Goal: Task Accomplishment & Management: Complete application form

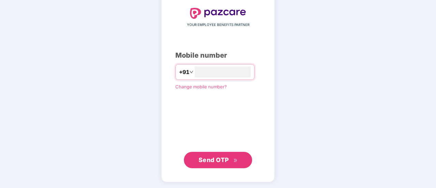
type input "**********"
click at [214, 154] on button "Send OTP" at bounding box center [218, 159] width 68 height 16
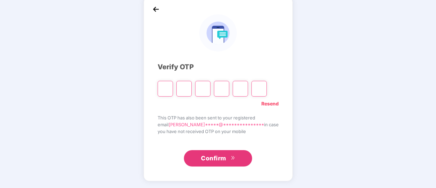
scroll to position [34, 0]
type input "*"
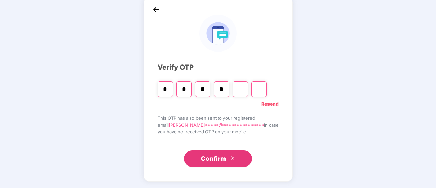
type input "*"
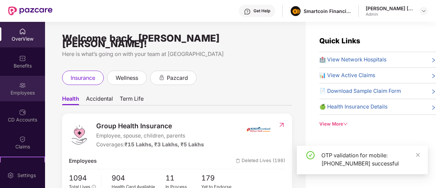
click at [20, 90] on div "Employees" at bounding box center [22, 92] width 45 height 7
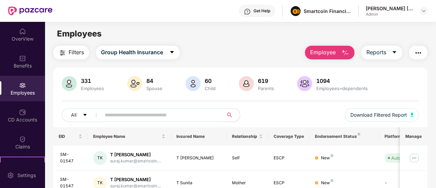
click at [334, 54] on span "Employee" at bounding box center [323, 52] width 26 height 9
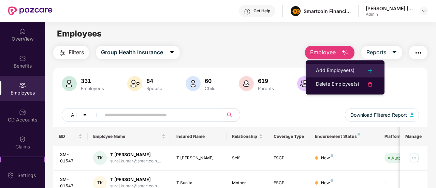
click at [341, 66] on li "Add Employee(s)" at bounding box center [345, 71] width 79 height 14
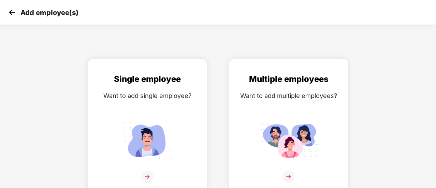
scroll to position [5, 0]
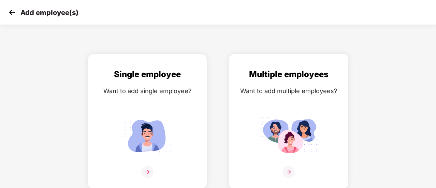
click at [288, 169] on img at bounding box center [288, 172] width 12 height 12
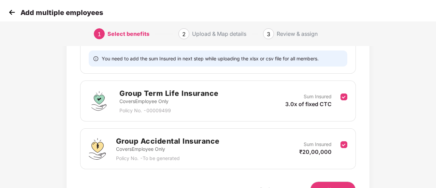
scroll to position [181, 0]
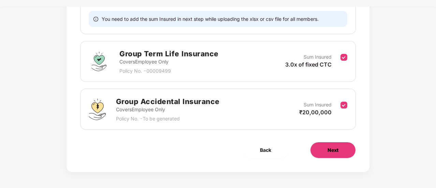
click at [327, 144] on button "Next" at bounding box center [333, 150] width 46 height 16
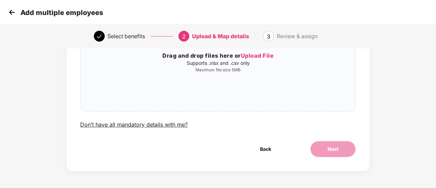
scroll to position [0, 0]
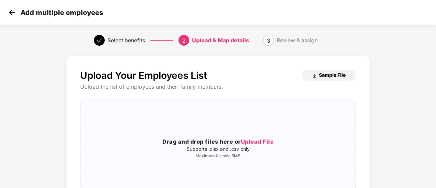
click at [331, 74] on span "Sample File" at bounding box center [332, 75] width 27 height 6
click at [263, 139] on span "Upload File" at bounding box center [257, 141] width 33 height 7
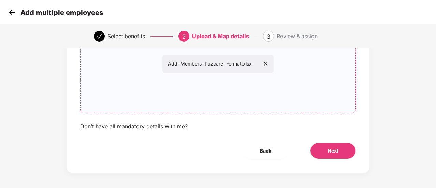
scroll to position [86, 0]
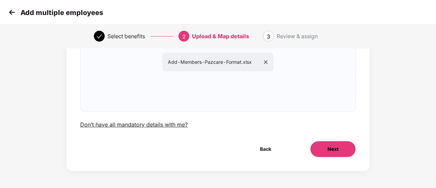
click at [325, 146] on button "Next" at bounding box center [333, 149] width 46 height 16
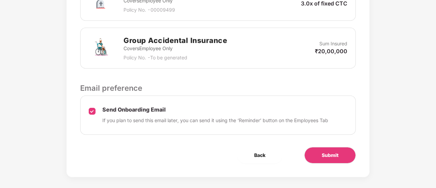
scroll to position [294, 0]
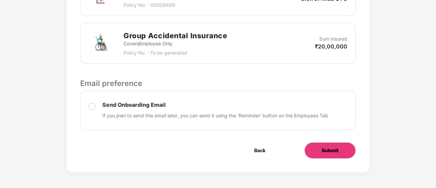
click at [324, 145] on button "Submit" at bounding box center [330, 150] width 52 height 16
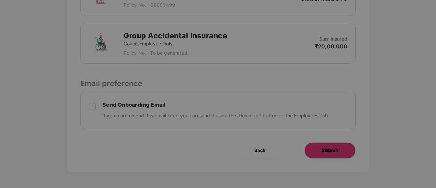
scroll to position [0, 0]
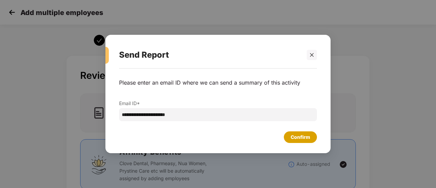
click at [301, 141] on div "Confirm" at bounding box center [300, 137] width 19 height 8
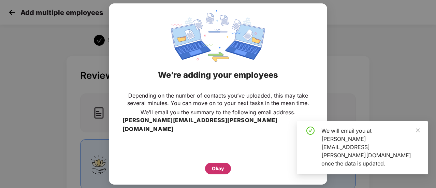
click at [219, 163] on div "Okay" at bounding box center [218, 169] width 26 height 12
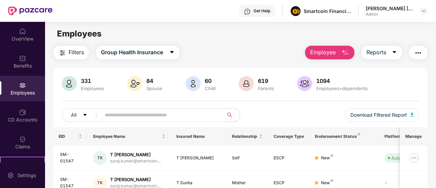
click at [24, 86] on img at bounding box center [22, 85] width 7 height 7
click at [325, 49] on span "Employee" at bounding box center [323, 52] width 26 height 9
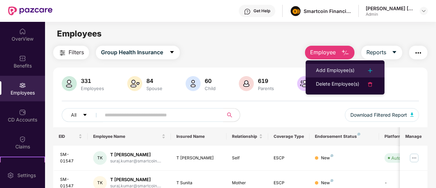
click at [345, 74] on div "Add Employee(s)" at bounding box center [335, 71] width 39 height 8
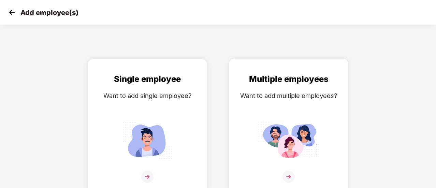
click at [285, 112] on div "Multiple employees Want to add multiple employees?" at bounding box center [288, 132] width 105 height 119
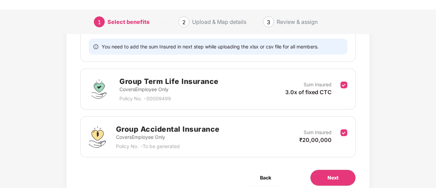
scroll to position [181, 0]
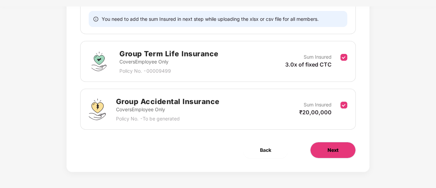
click at [322, 146] on button "Next" at bounding box center [333, 150] width 46 height 16
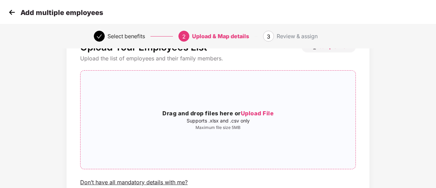
scroll to position [29, 0]
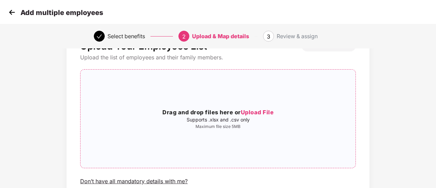
click at [252, 113] on span "Upload File" at bounding box center [257, 112] width 33 height 7
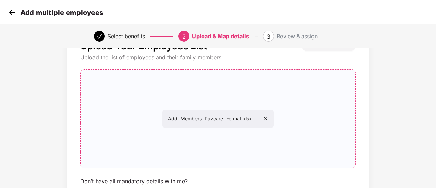
scroll to position [86, 0]
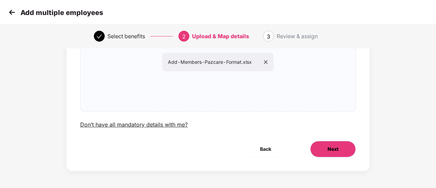
click at [340, 150] on button "Next" at bounding box center [333, 149] width 46 height 16
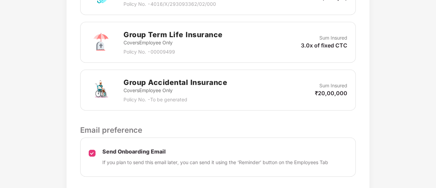
scroll to position [262, 0]
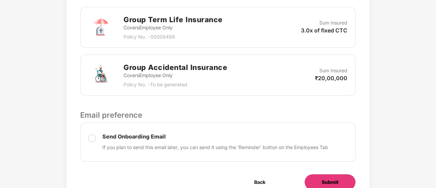
click at [323, 183] on span "Submit" at bounding box center [330, 182] width 17 height 8
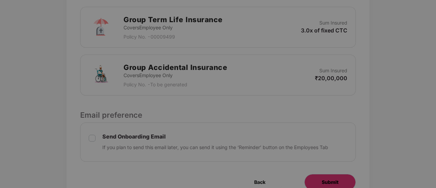
scroll to position [0, 0]
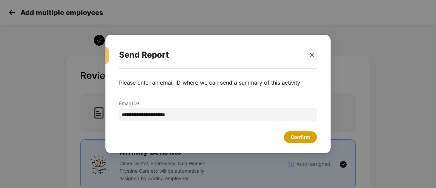
click at [303, 137] on div "Confirm" at bounding box center [300, 137] width 19 height 8
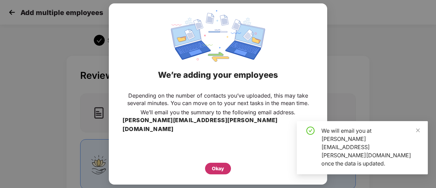
click at [219, 163] on div "Okay" at bounding box center [218, 169] width 26 height 12
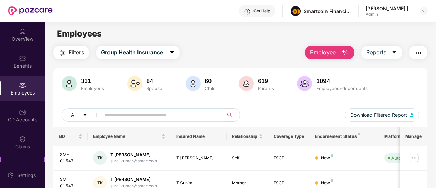
click at [323, 49] on span "Employee" at bounding box center [323, 52] width 26 height 9
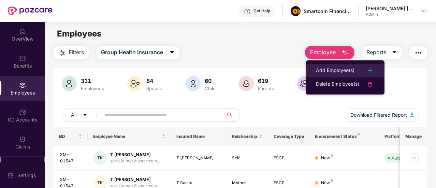
click at [346, 69] on div "Add Employee(s)" at bounding box center [335, 71] width 39 height 8
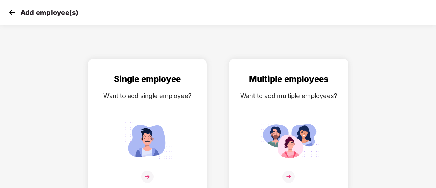
click at [286, 98] on div "Want to add multiple employees?" at bounding box center [288, 96] width 105 height 10
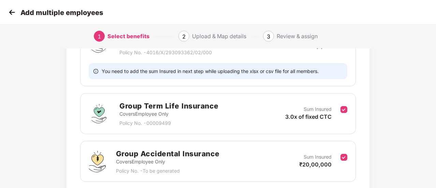
scroll to position [181, 0]
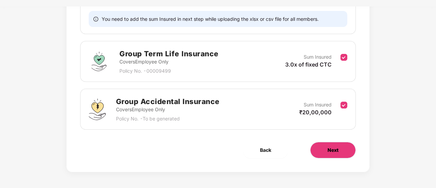
click at [325, 147] on button "Next" at bounding box center [333, 150] width 46 height 16
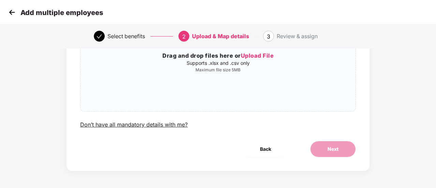
scroll to position [0, 0]
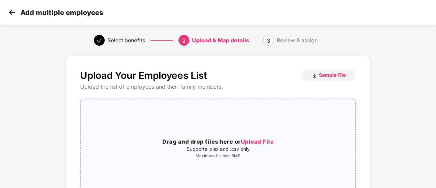
click at [257, 137] on div "Drag and drop files here or Upload File Supports .xlsx and .csv only Maximum fi…" at bounding box center [218, 147] width 275 height 87
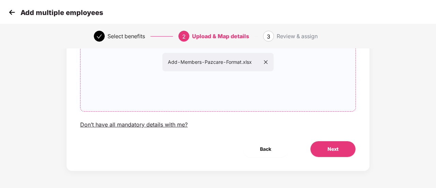
scroll to position [83, 0]
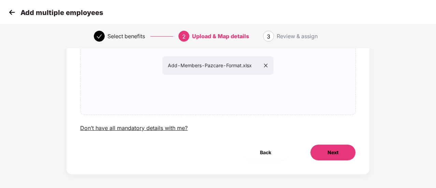
click at [336, 155] on span "Next" at bounding box center [332, 153] width 11 height 8
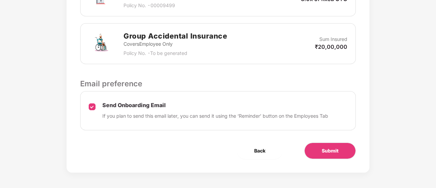
scroll to position [294, 0]
click at [329, 147] on span "Submit" at bounding box center [330, 151] width 17 height 8
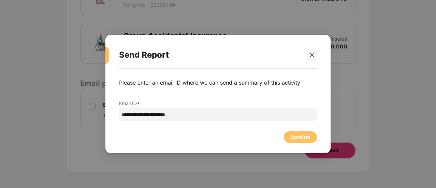
scroll to position [0, 0]
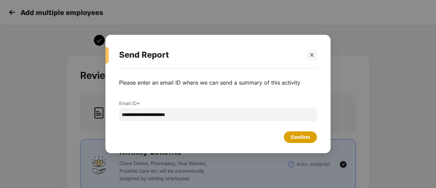
click at [292, 132] on div "Confirm" at bounding box center [300, 137] width 33 height 12
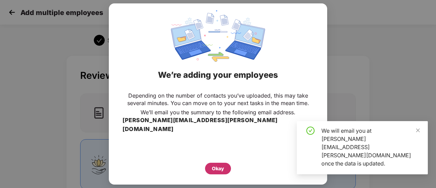
click at [218, 165] on div "Okay" at bounding box center [218, 169] width 12 height 8
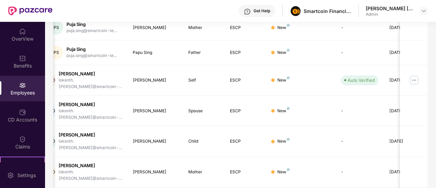
scroll to position [0, 68]
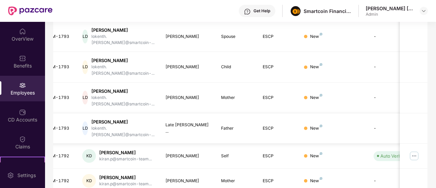
scroll to position [0, 0]
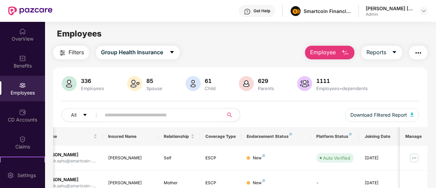
click at [156, 114] on input "text" at bounding box center [160, 115] width 110 height 10
paste input "*******"
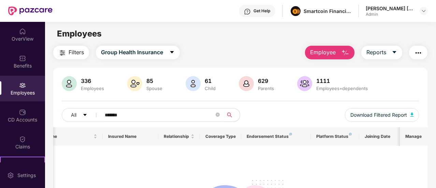
drag, startPoint x: 132, startPoint y: 118, endPoint x: 84, endPoint y: 122, distance: 48.0
click at [84, 122] on div "All ******* Download Filtered Report" at bounding box center [240, 117] width 357 height 19
paste input "text"
drag, startPoint x: 141, startPoint y: 118, endPoint x: 75, endPoint y: 125, distance: 66.6
click at [75, 125] on div "All ******* Download Filtered Report" at bounding box center [240, 117] width 357 height 19
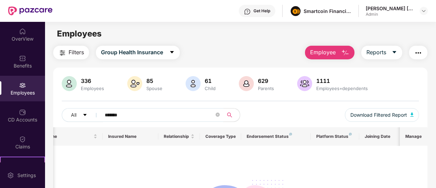
paste input "text"
drag, startPoint x: 134, startPoint y: 112, endPoint x: 71, endPoint y: 122, distance: 64.2
click at [71, 122] on div "All ******* Download Filtered Report" at bounding box center [240, 117] width 357 height 19
paste input "text"
drag, startPoint x: 143, startPoint y: 116, endPoint x: 77, endPoint y: 115, distance: 66.2
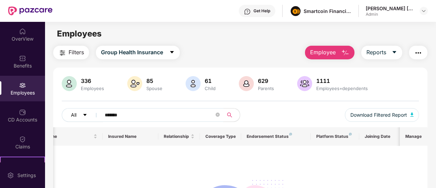
click at [77, 115] on div "All *******" at bounding box center [151, 115] width 179 height 14
paste input "text"
type input "*******"
click at [216, 113] on icon "close-circle" at bounding box center [218, 115] width 4 height 4
paste input "*******"
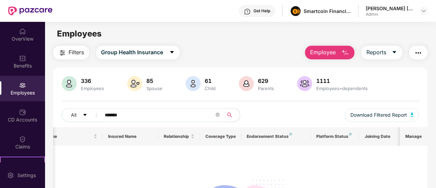
type input "*******"
click at [322, 53] on span "Employee" at bounding box center [323, 52] width 26 height 9
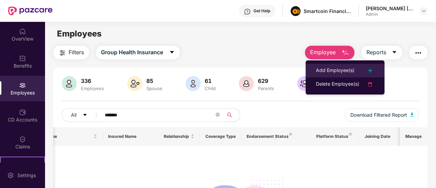
click at [344, 69] on div "Add Employee(s)" at bounding box center [335, 71] width 39 height 8
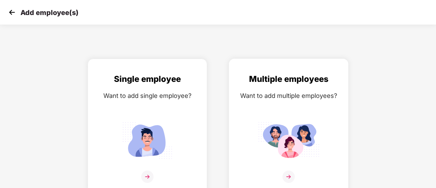
click at [289, 99] on div "Want to add multiple employees?" at bounding box center [288, 96] width 105 height 10
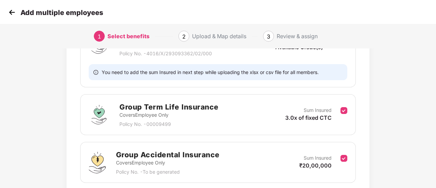
scroll to position [181, 0]
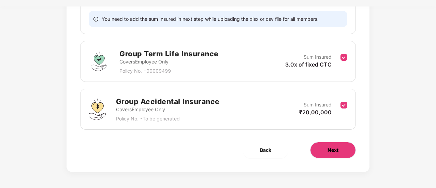
click at [327, 150] on button "Next" at bounding box center [333, 150] width 46 height 16
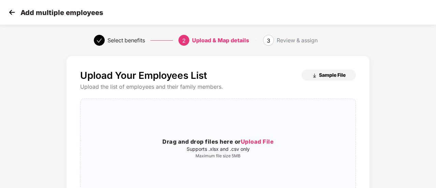
click at [332, 75] on span "Sample File" at bounding box center [332, 75] width 27 height 6
click at [272, 143] on span "Upload File" at bounding box center [257, 141] width 33 height 7
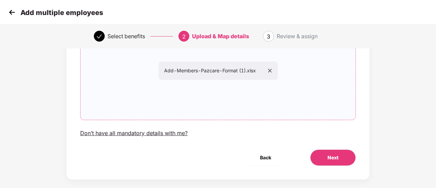
scroll to position [86, 0]
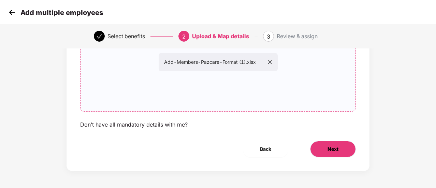
click at [327, 142] on button "Next" at bounding box center [333, 149] width 46 height 16
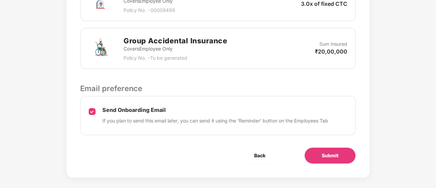
scroll to position [294, 0]
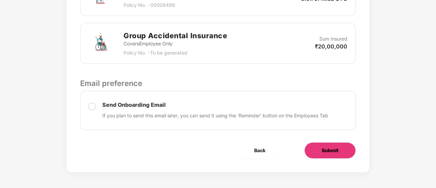
click at [333, 152] on span "Submit" at bounding box center [330, 151] width 17 height 8
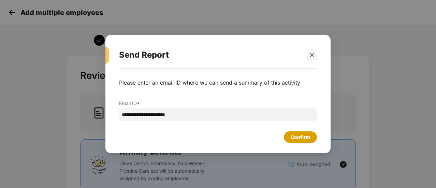
click at [294, 139] on div "Confirm" at bounding box center [300, 137] width 19 height 8
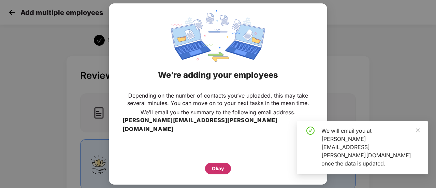
click at [217, 165] on div "Okay" at bounding box center [218, 169] width 12 height 8
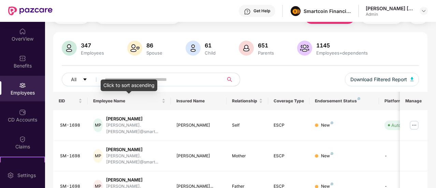
scroll to position [35, 0]
